Goal: Task Accomplishment & Management: Complete application form

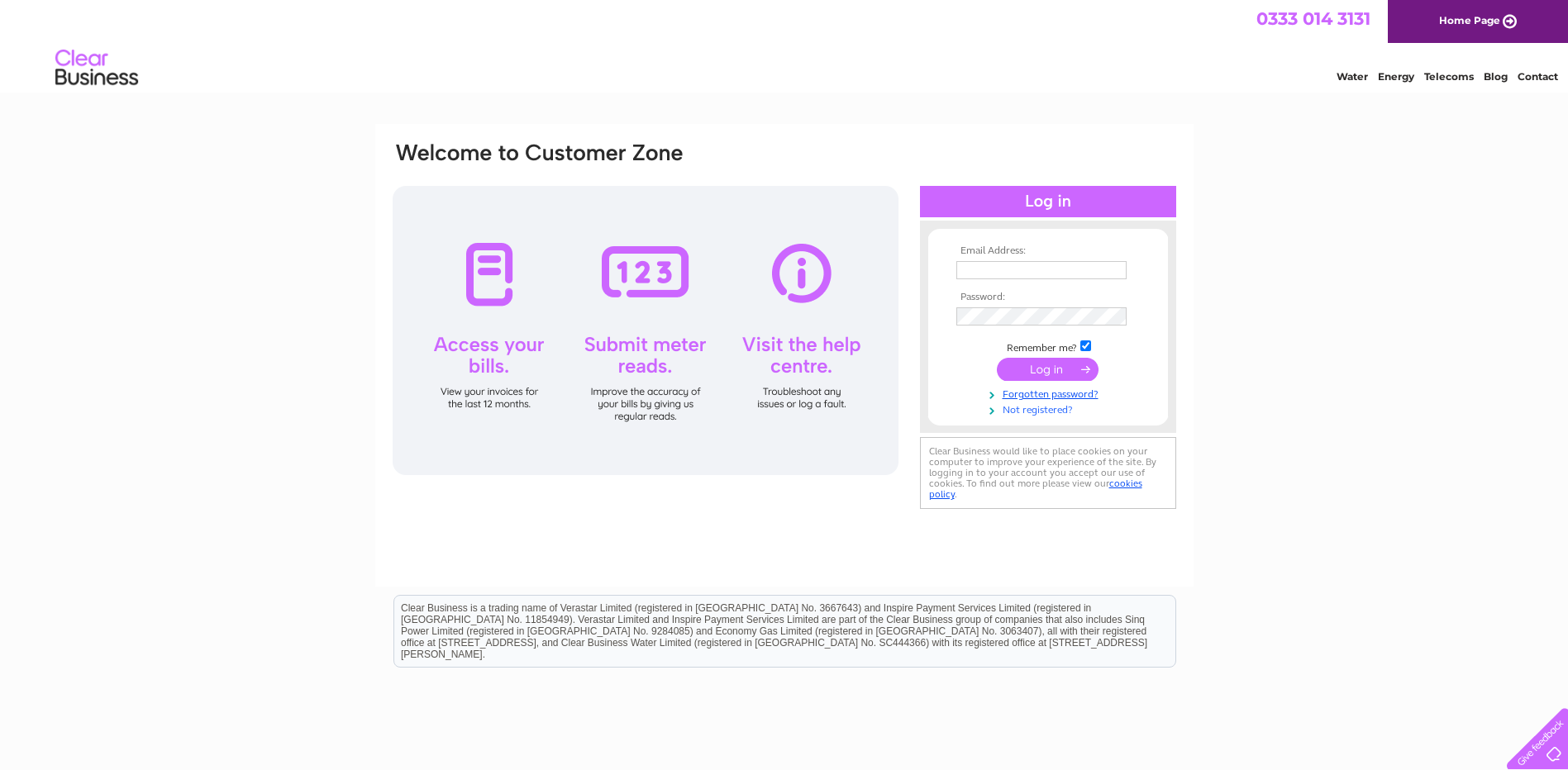
click at [1047, 405] on link "Not registered?" at bounding box center [1051, 409] width 188 height 15
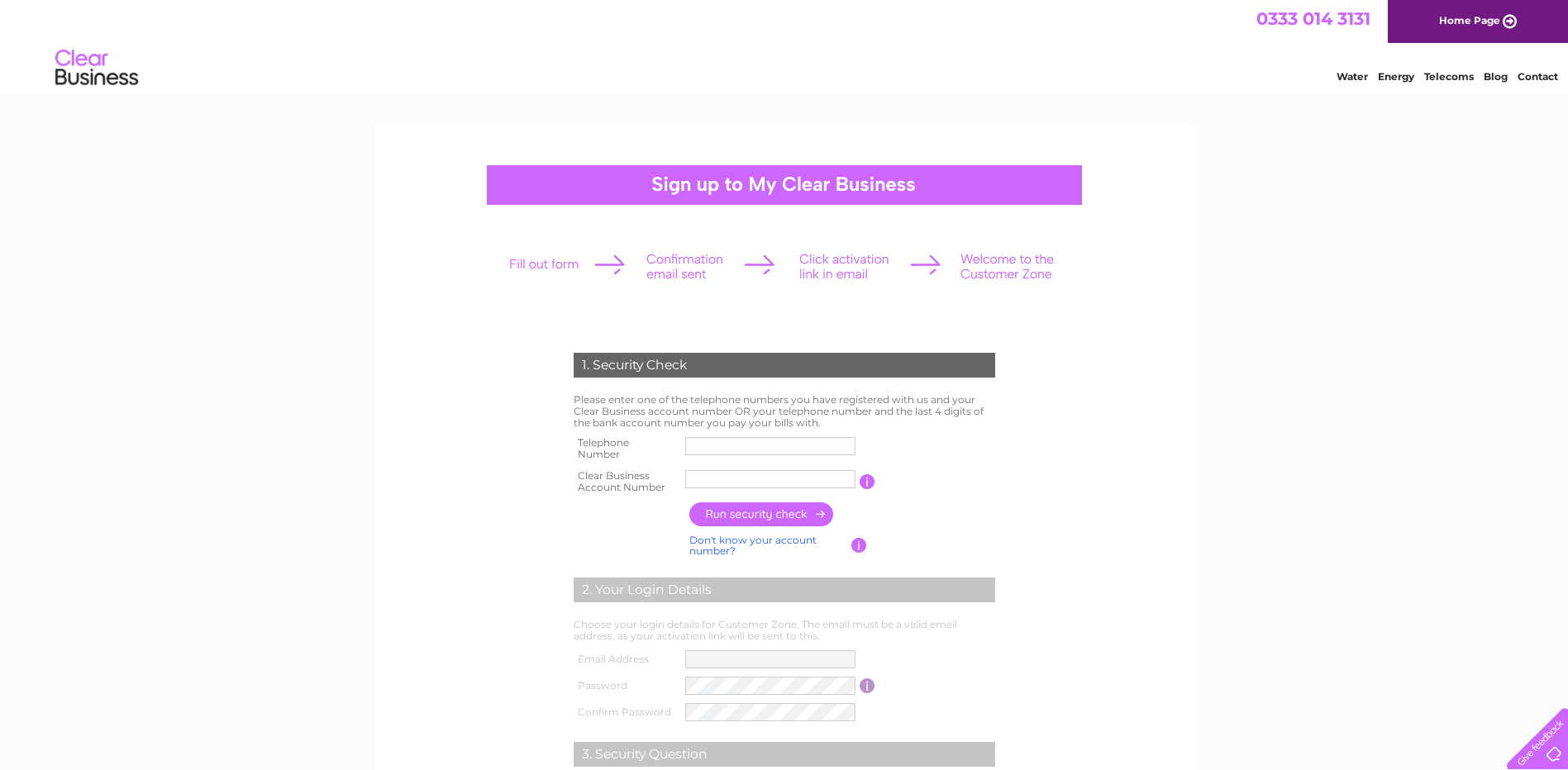
click at [708, 475] on input "text" at bounding box center [770, 478] width 171 height 18
type input "30325079"
click at [817, 514] on input "button" at bounding box center [762, 514] width 145 height 24
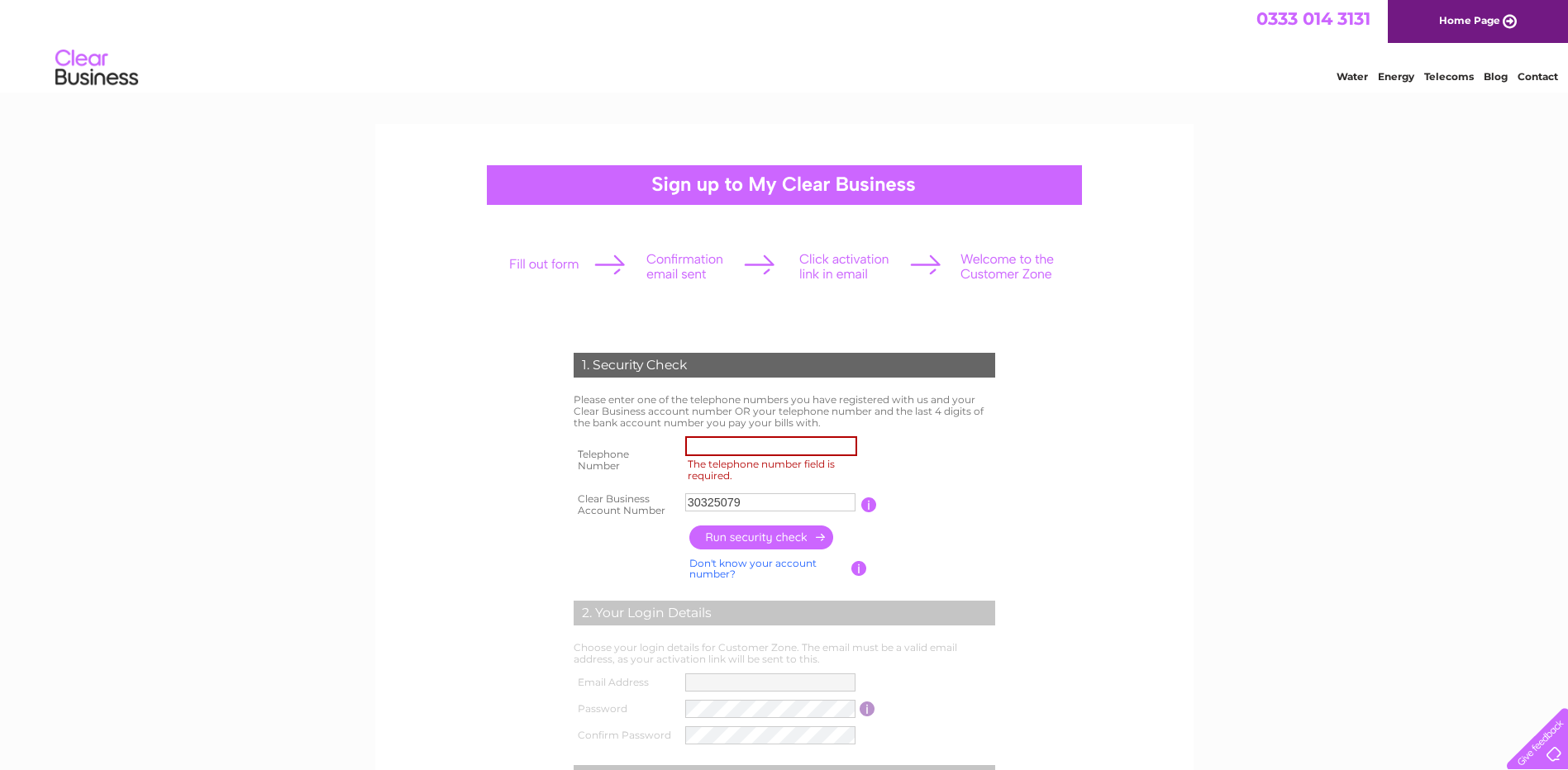
click at [711, 445] on input "The telephone number field is required." at bounding box center [770, 446] width 172 height 19
type input "01514242148"
click at [765, 537] on input "button" at bounding box center [762, 537] width 145 height 24
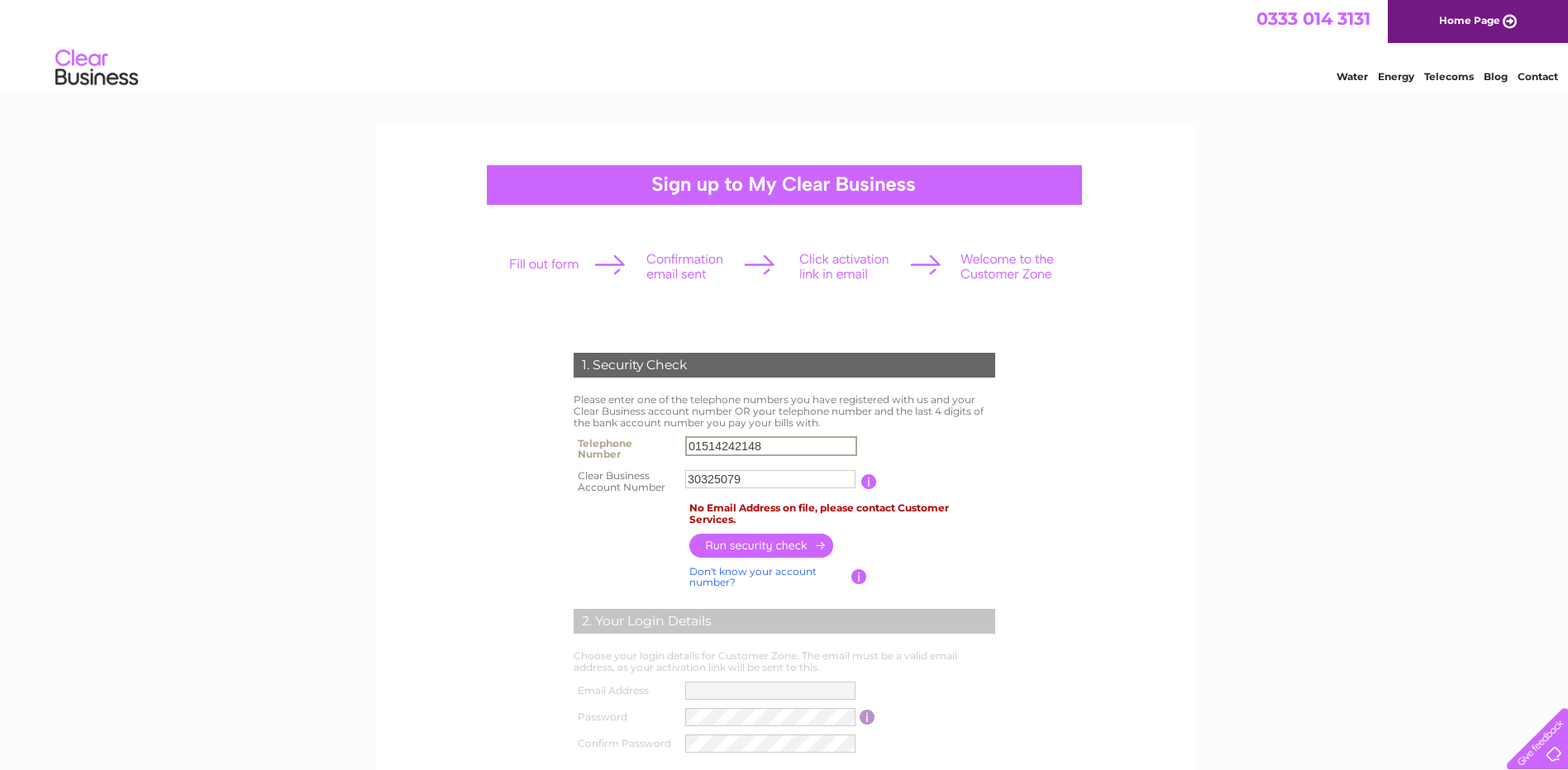
drag, startPoint x: 784, startPoint y: 447, endPoint x: 622, endPoint y: 443, distance: 162.0
click at [622, 443] on tr "Telephone Number 01514242148" at bounding box center [785, 448] width 430 height 33
click at [524, 396] on form "1. Security Check Please enter one of the telephone numbers you have registered…" at bounding box center [784, 644] width 787 height 649
